Goal: Information Seeking & Learning: Understand process/instructions

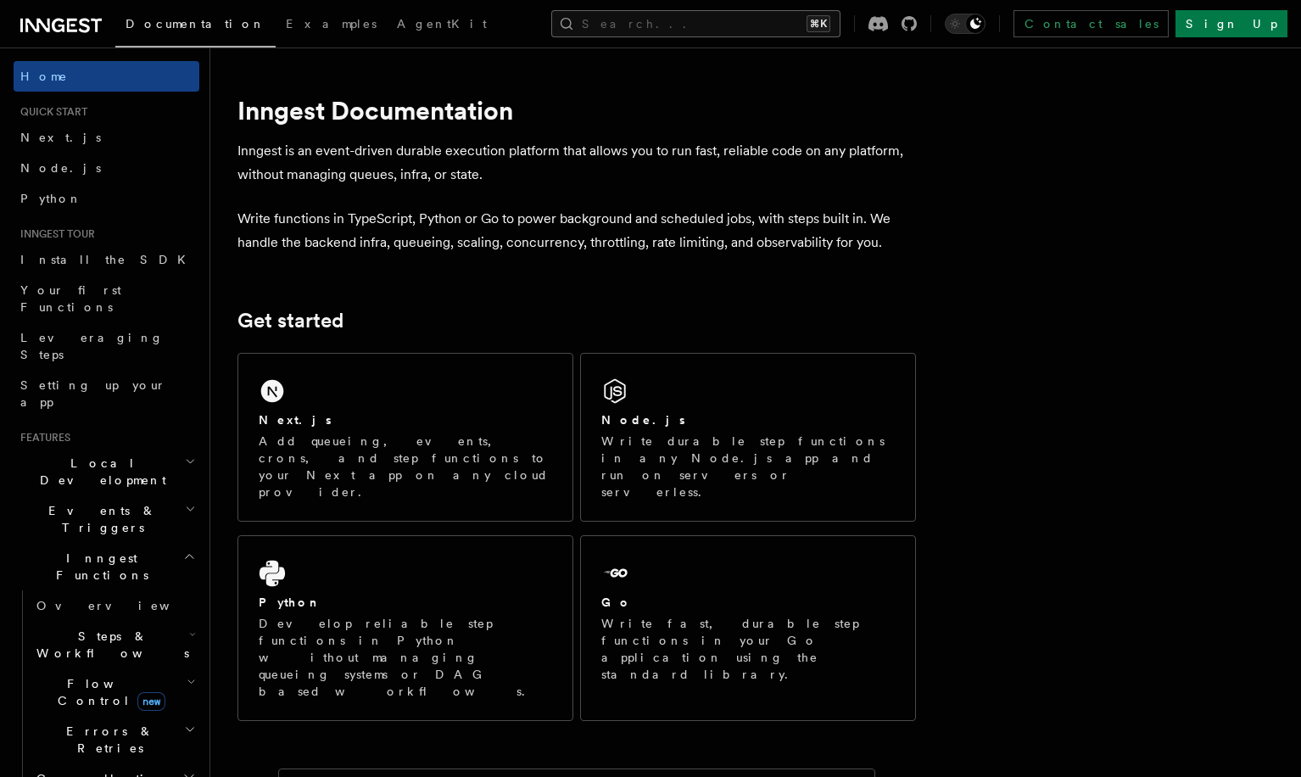
click at [669, 25] on button "Search... ⌘K" at bounding box center [695, 23] width 289 height 27
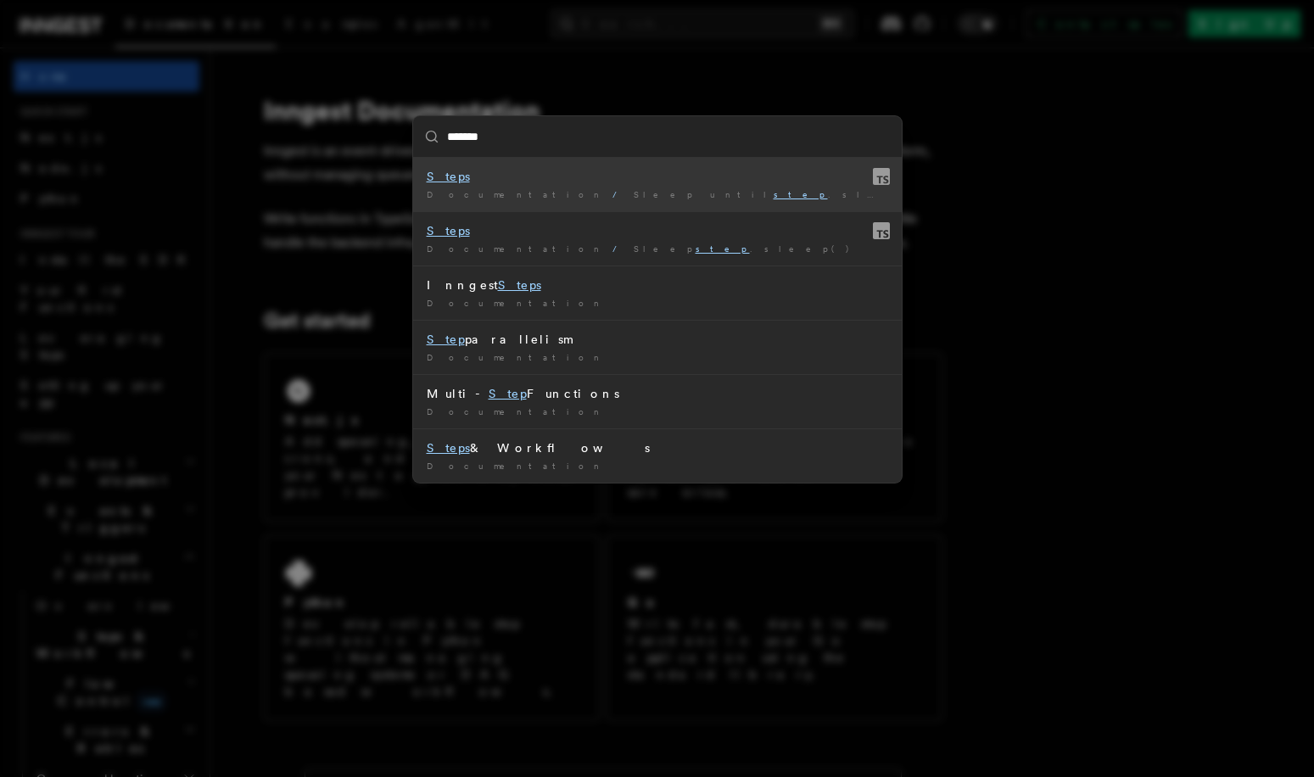
type input "********"
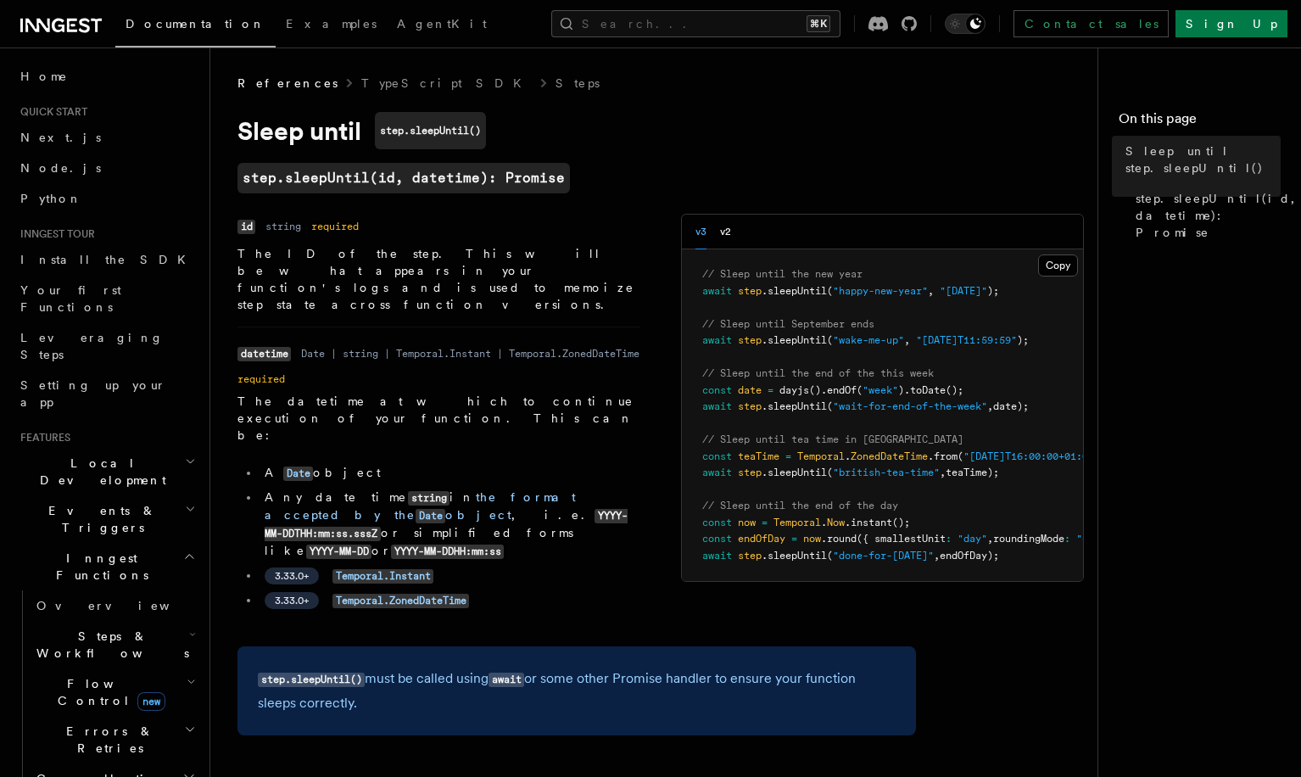
click at [839, 414] on pre "// Sleep until the new year await step .sleepUntil ( "happy-new-year" , "[DATE]…" at bounding box center [882, 415] width 401 height 332
click at [1038, 275] on button "Copy Copied" at bounding box center [1058, 265] width 40 height 22
click at [840, 21] on button "Search... ⌘K" at bounding box center [695, 23] width 289 height 27
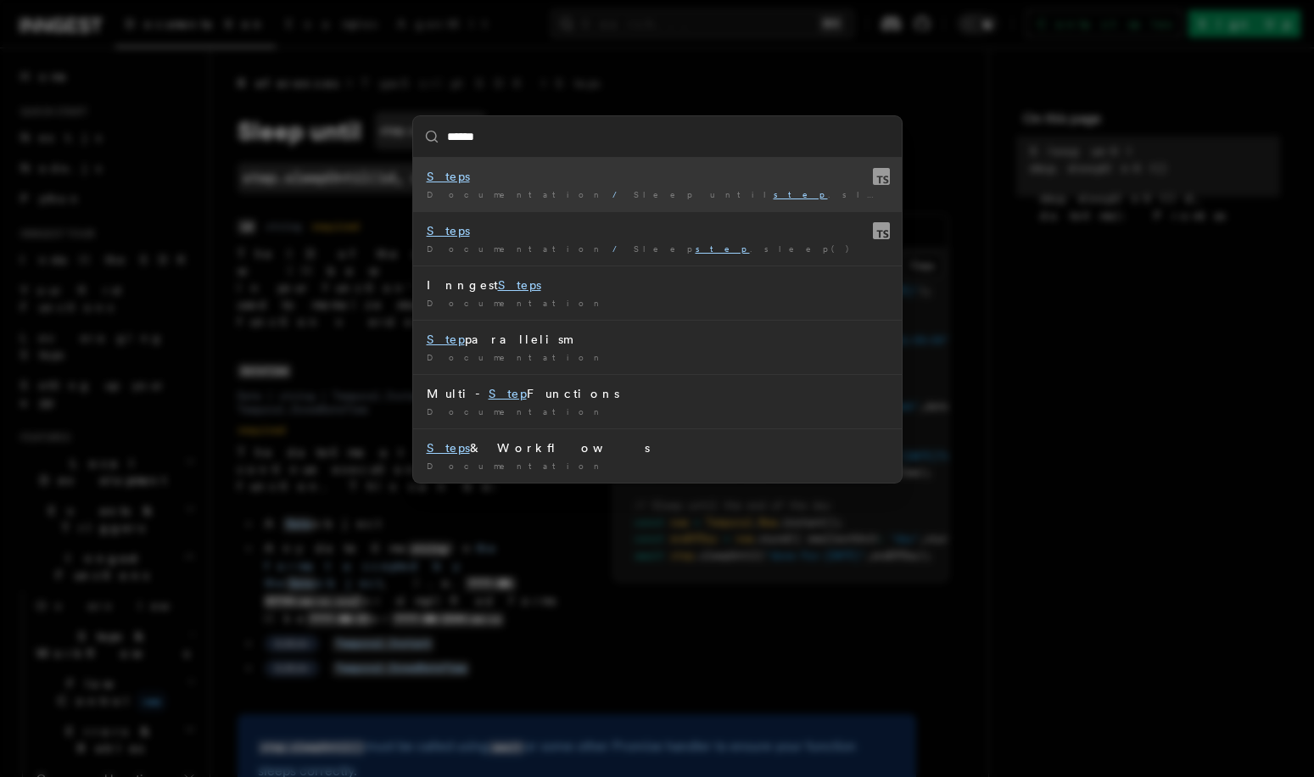
type input "*******"
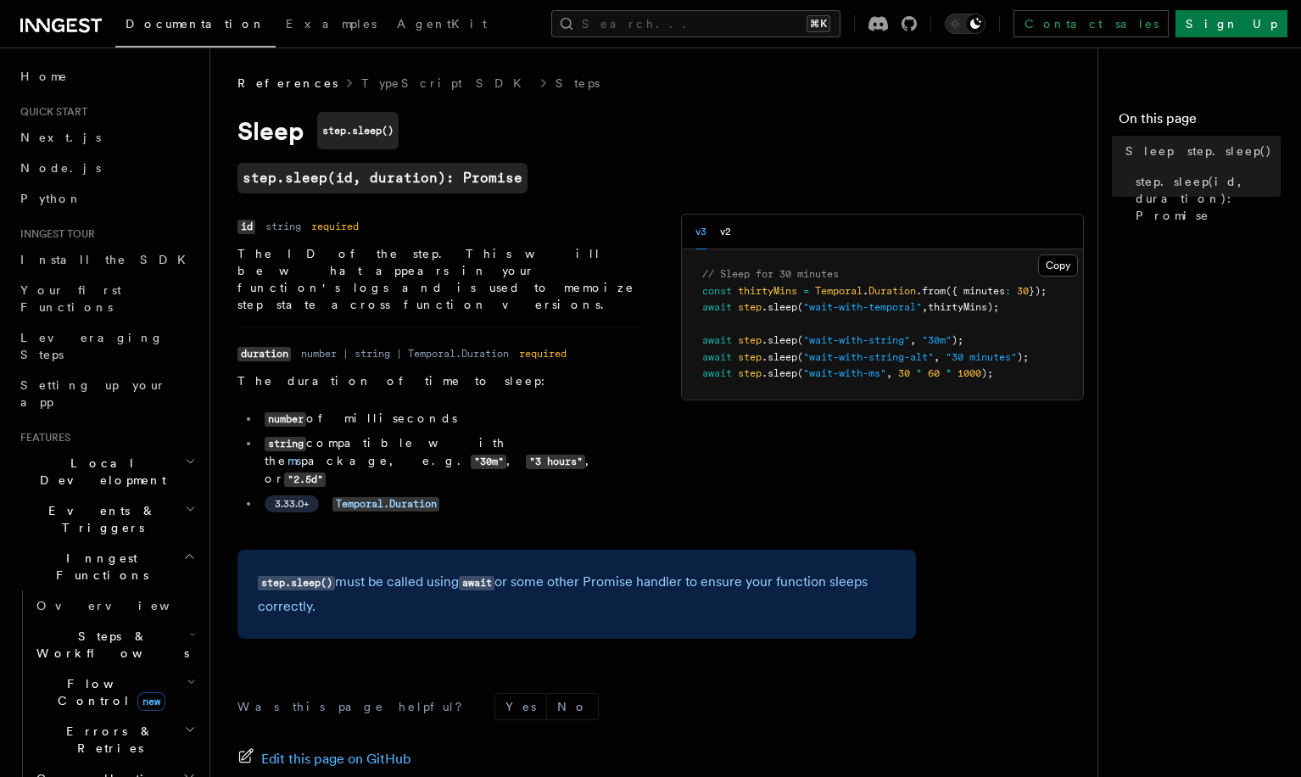
click at [816, 374] on span ""wait-with-ms"" at bounding box center [844, 373] width 83 height 12
copy article "await step .sleep ( "wait-with-ms" , 30 * 60 * 1000 );"
click at [778, 497] on div "Name id Type string Required required Description The ID of the step. This will…" at bounding box center [660, 371] width 846 height 315
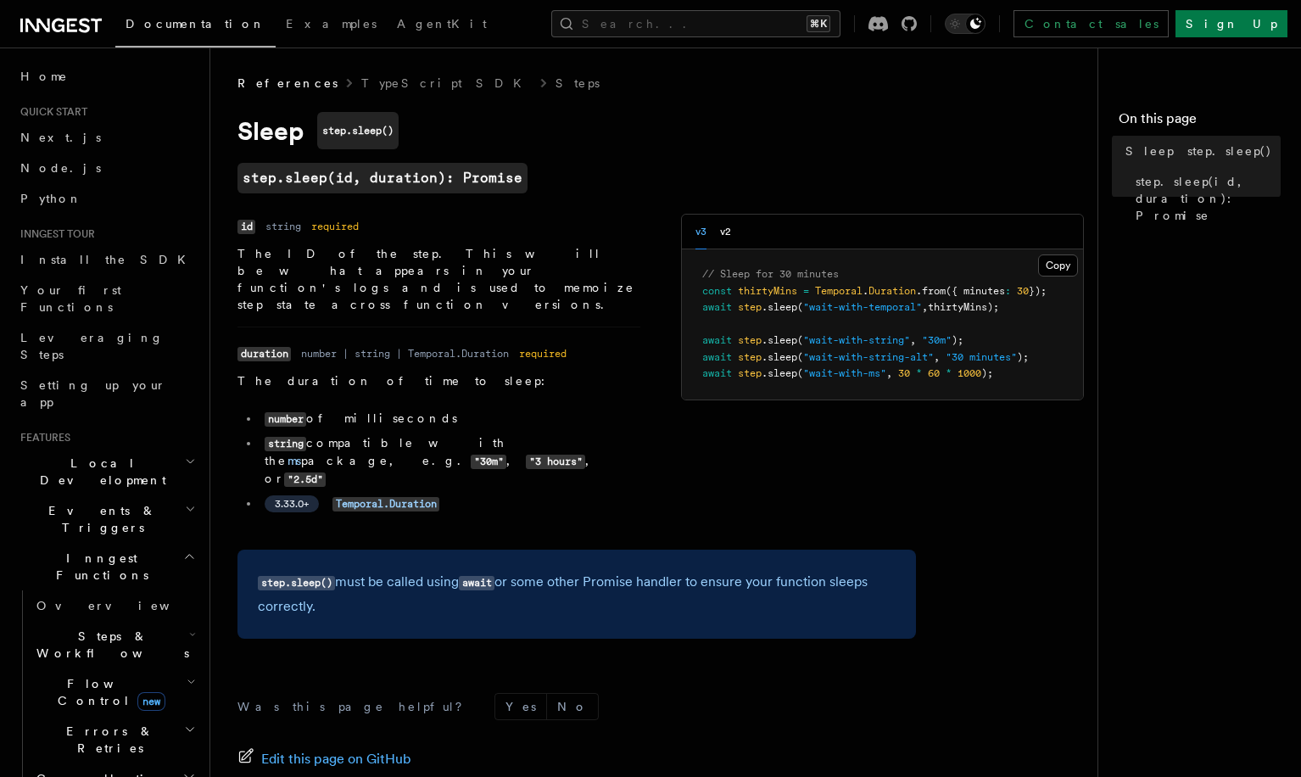
drag, startPoint x: 764, startPoint y: 414, endPoint x: 780, endPoint y: 415, distance: 16.1
click at [780, 415] on div "Name id Type string Required required Description The ID of the step. This will…" at bounding box center [660, 371] width 846 height 315
